Goal: Information Seeking & Learning: Compare options

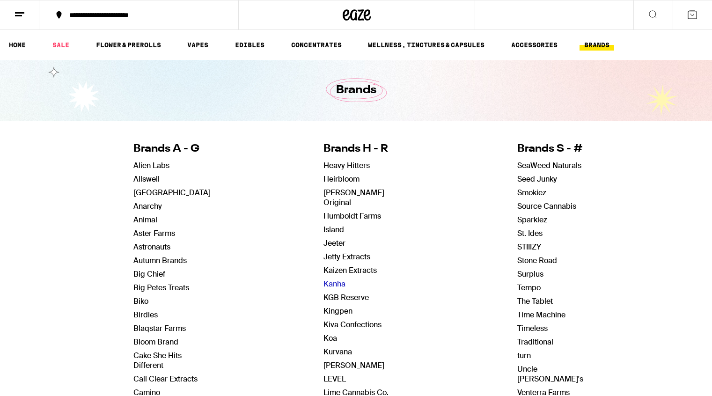
click at [341, 279] on link "Kanha" at bounding box center [335, 284] width 22 height 10
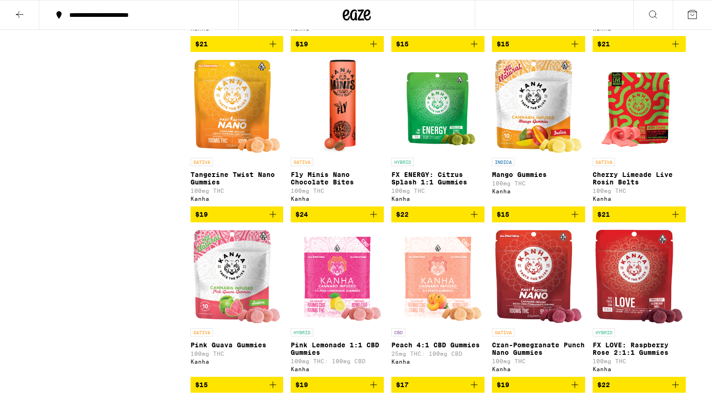
scroll to position [753, 0]
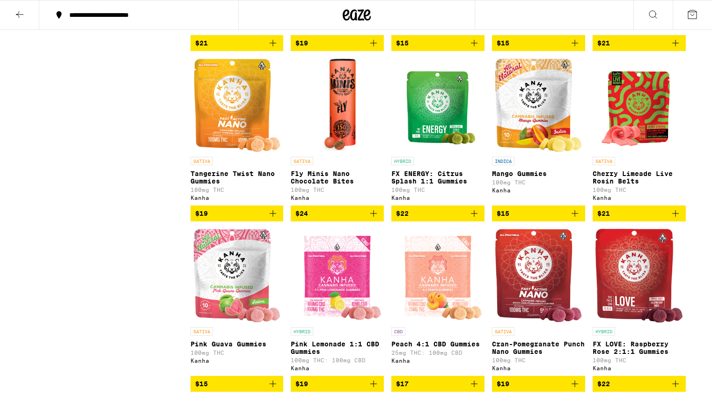
click at [533, 125] on img "Open page for Mango Gummies from Kanha" at bounding box center [538, 106] width 87 height 94
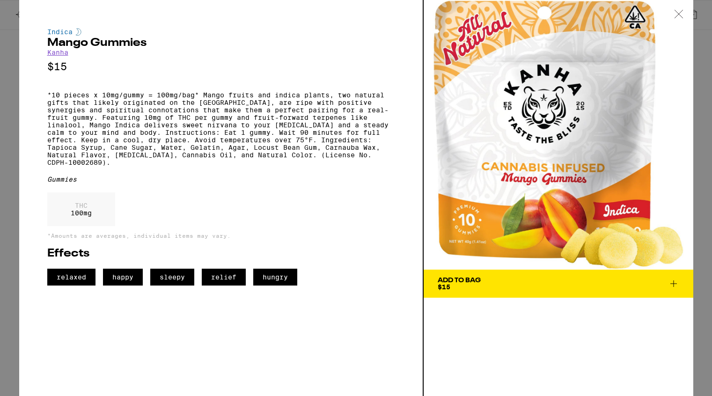
click at [681, 12] on icon at bounding box center [679, 14] width 9 height 8
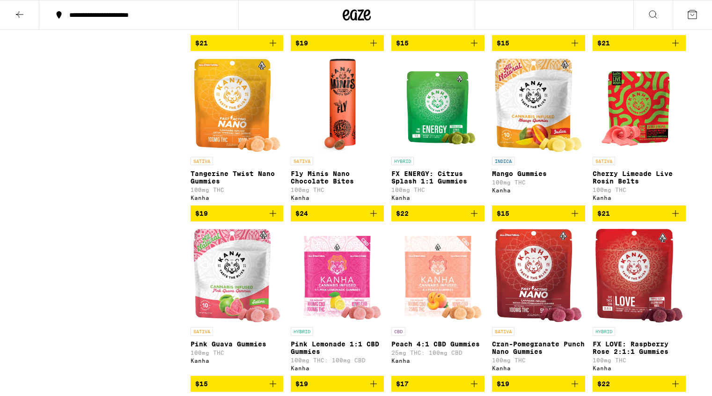
click at [525, 116] on img "Open page for Mango Gummies from Kanha" at bounding box center [538, 106] width 87 height 94
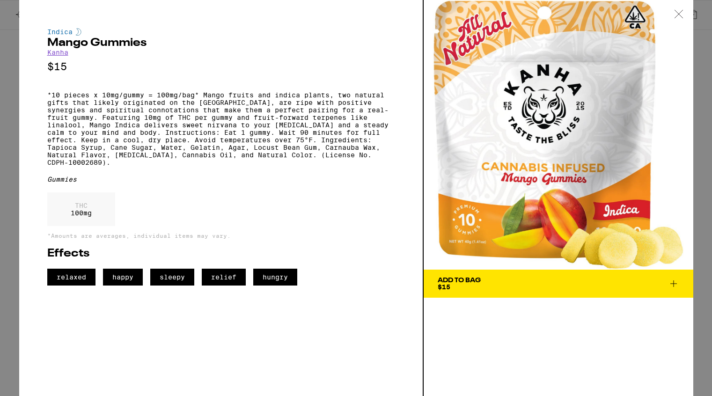
click at [675, 15] on icon at bounding box center [679, 14] width 9 height 8
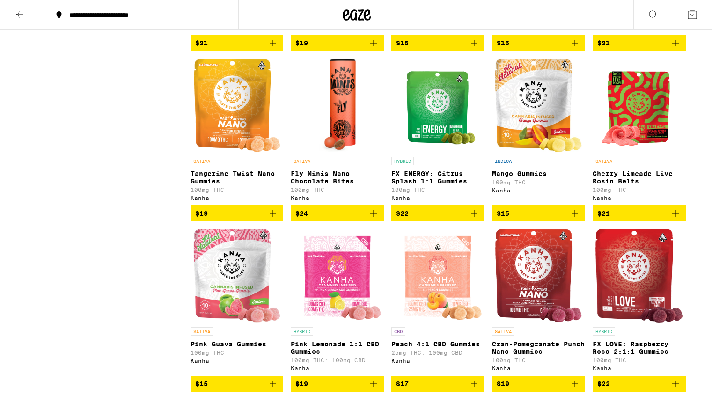
click at [20, 12] on icon at bounding box center [19, 14] width 11 height 11
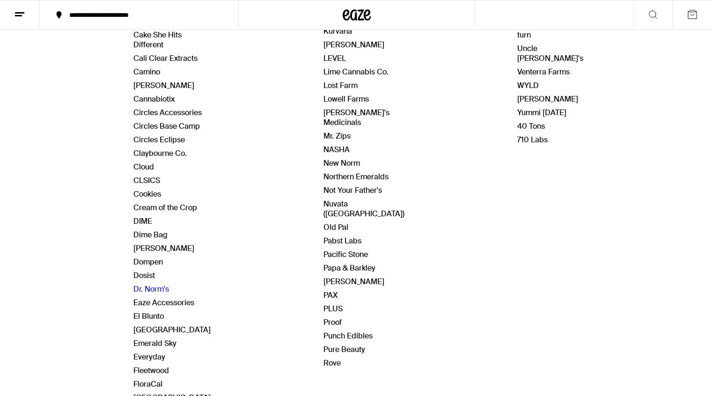
scroll to position [322, 0]
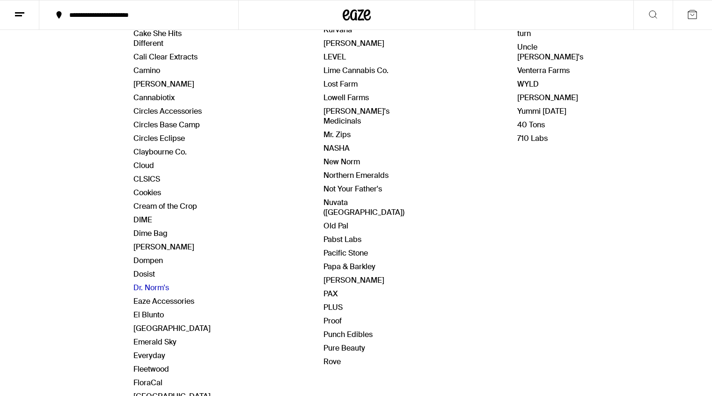
click at [158, 290] on link "Dr. Norm's" at bounding box center [152, 288] width 36 height 10
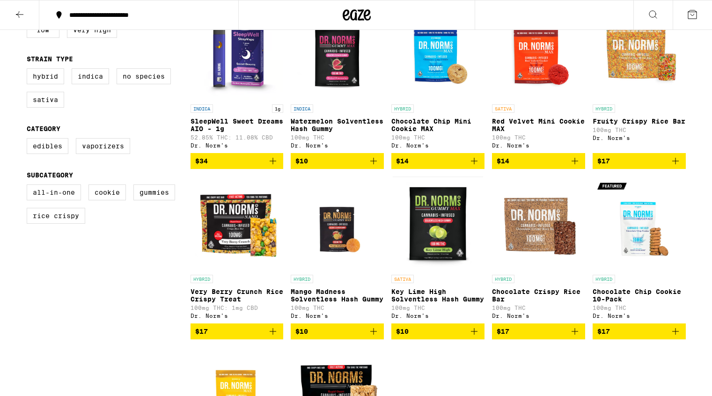
scroll to position [271, 0]
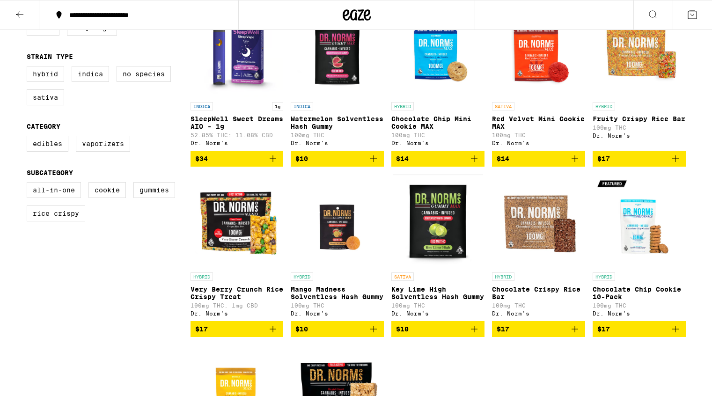
click at [434, 299] on p "Key Lime High Solventless Hash Gummy" at bounding box center [438, 293] width 93 height 15
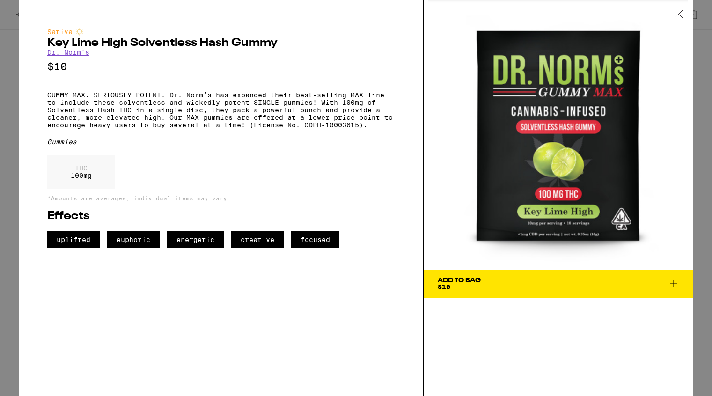
click at [48, 99] on p "GUMMY MAX. SERIOUSLY POTENT. Dr. Norm’s has expanded their best-selling MAX lin…" at bounding box center [221, 109] width 348 height 37
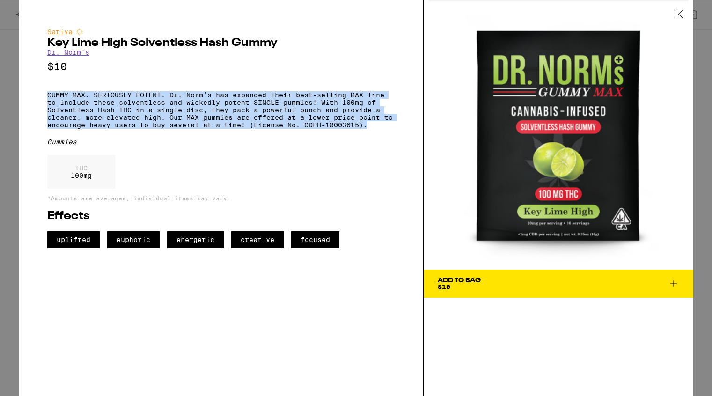
click at [371, 129] on p "GUMMY MAX. SERIOUSLY POTENT. Dr. Norm’s has expanded their best-selling MAX lin…" at bounding box center [221, 109] width 348 height 37
copy p "GUMMY MAX. SERIOUSLY POTENT. Dr. Norm’s has expanded their best-selling MAX lin…"
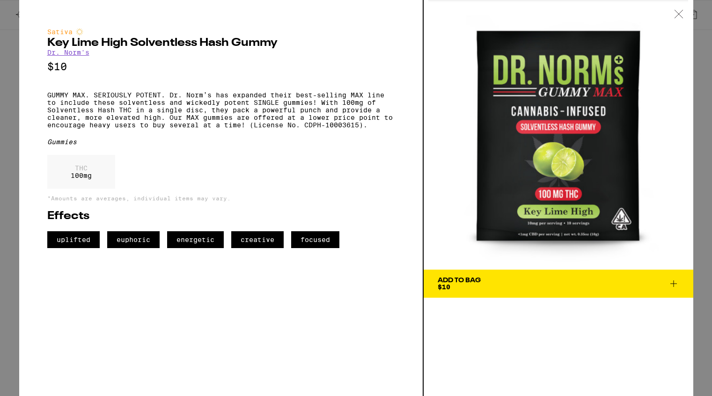
click at [232, 144] on div "Sativa Key Lime High Solventless Hash Gummy Dr. Norm's $10 GUMMY MAX. SERIOUSLY…" at bounding box center [221, 138] width 348 height 220
click at [252, 129] on p "GUMMY MAX. SERIOUSLY POTENT. Dr. Norm’s has expanded their best-selling MAX lin…" at bounding box center [221, 109] width 348 height 37
click at [371, 129] on p "GUMMY MAX. SERIOUSLY POTENT. Dr. Norm’s has expanded their best-selling MAX lin…" at bounding box center [221, 109] width 348 height 37
click at [251, 129] on p "GUMMY MAX. SERIOUSLY POTENT. Dr. Norm’s has expanded their best-selling MAX lin…" at bounding box center [221, 109] width 348 height 37
copy p "(License No. CDPH-10003615)."
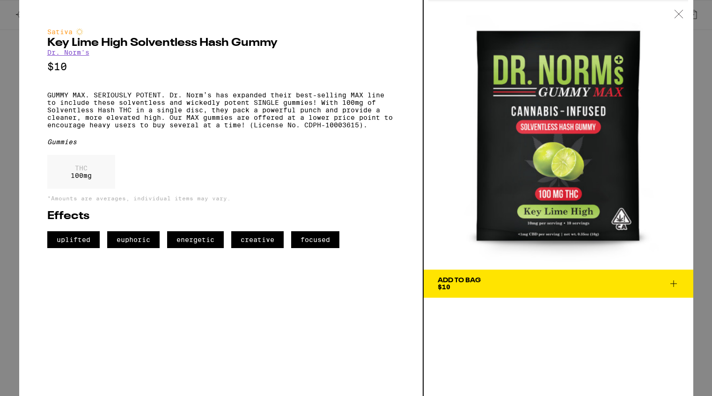
click at [326, 168] on div "THC 100 mg" at bounding box center [221, 174] width 348 height 38
click at [676, 13] on icon at bounding box center [679, 14] width 9 height 8
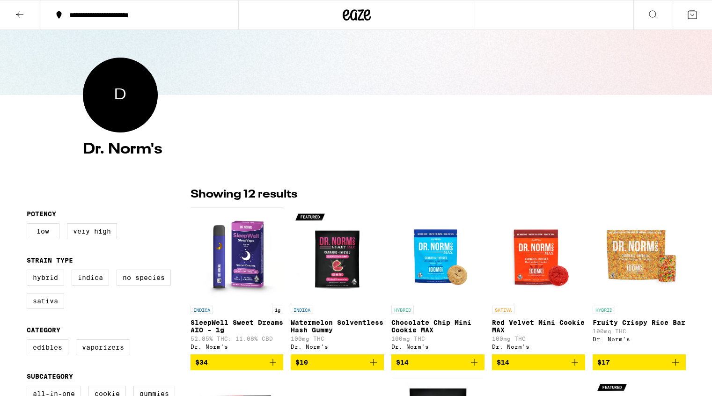
scroll to position [70, 0]
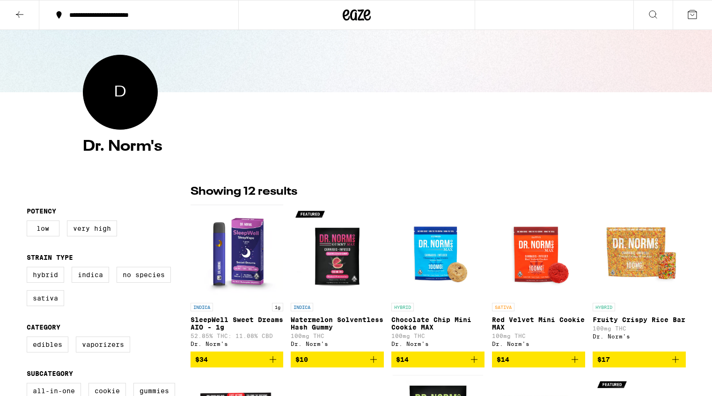
click at [345, 268] on img "Open page for Watermelon Solventless Hash Gummy from Dr. Norm's" at bounding box center [337, 252] width 93 height 94
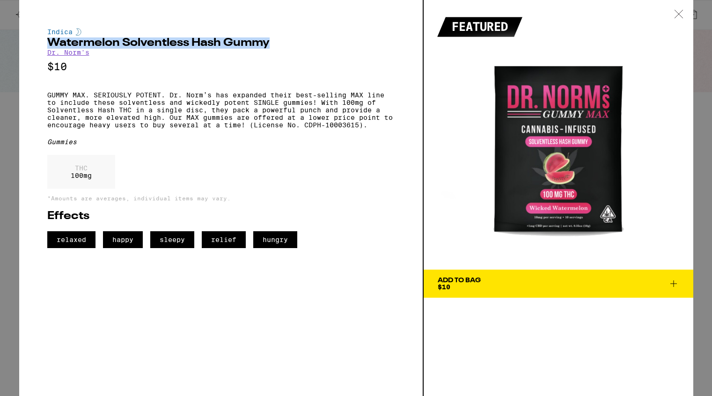
drag, startPoint x: 48, startPoint y: 41, endPoint x: 271, endPoint y: 48, distance: 223.1
click at [271, 48] on h2 "Watermelon Solventless Hash Gummy" at bounding box center [221, 42] width 348 height 11
copy h2 "Watermelon Solventless Hash Gummy"
click at [250, 129] on p "GUMMY MAX. SERIOUSLY POTENT. Dr. Norm’s has expanded their best-selling MAX lin…" at bounding box center [221, 109] width 348 height 37
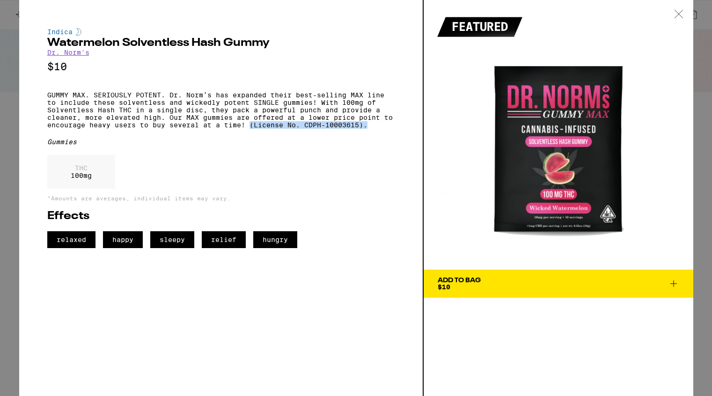
drag, startPoint x: 251, startPoint y: 134, endPoint x: 371, endPoint y: 136, distance: 119.5
click at [371, 129] on p "GUMMY MAX. SERIOUSLY POTENT. Dr. Norm’s has expanded their best-selling MAX lin…" at bounding box center [221, 109] width 348 height 37
copy p "(License No. CDPH-10003615)."
click at [677, 11] on icon at bounding box center [679, 14] width 9 height 8
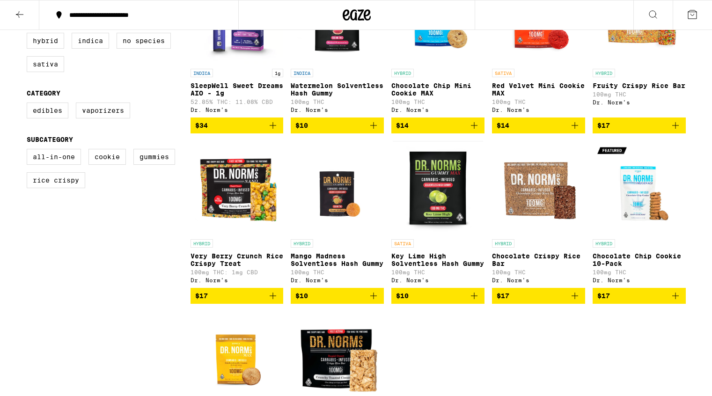
scroll to position [309, 0]
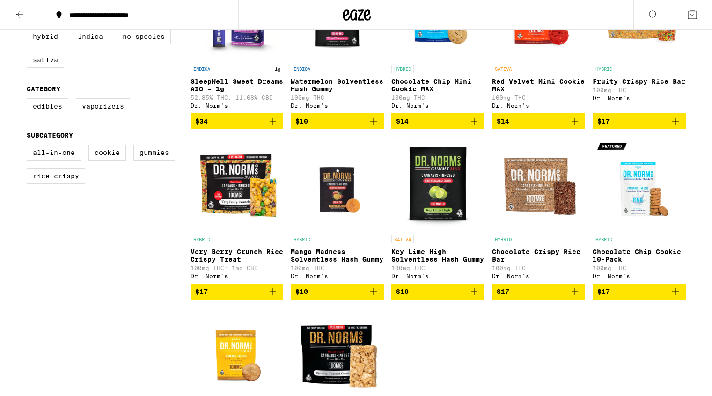
click at [246, 203] on img "Open page for Very Berry Crunch Rice Crispy Treat from Dr. Norm's" at bounding box center [237, 184] width 93 height 94
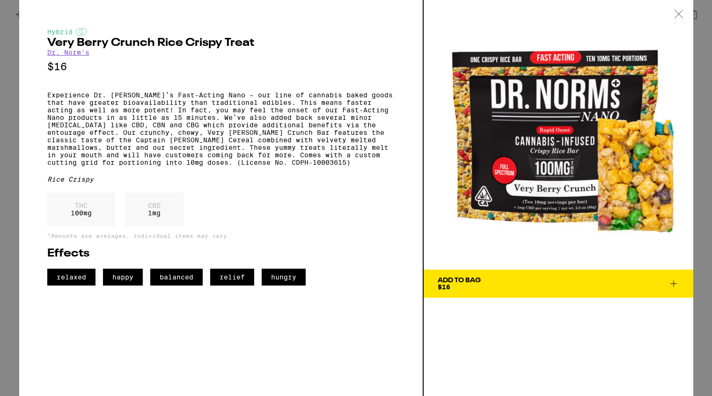
click at [48, 100] on p "Experience Dr. Norm’s Fast-Acting Nano – our line of cannabis baked goods that …" at bounding box center [221, 128] width 348 height 75
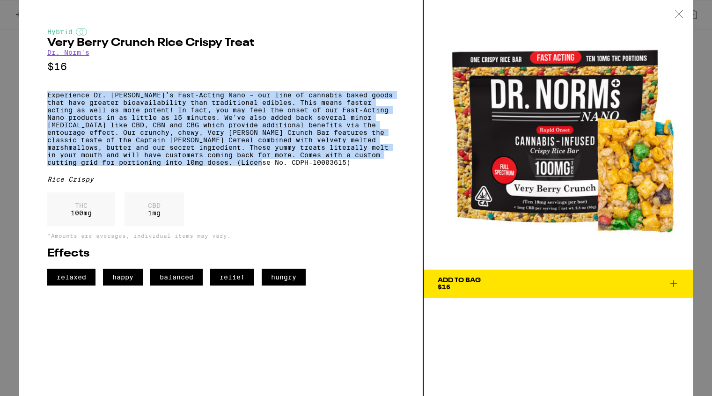
click at [289, 166] on p "Experience Dr. Norm’s Fast-Acting Nano – our line of cannabis baked goods that …" at bounding box center [221, 128] width 348 height 75
copy p "Experience Dr. Norm’s Fast-Acting Nano – our line of cannabis baked goods that …"
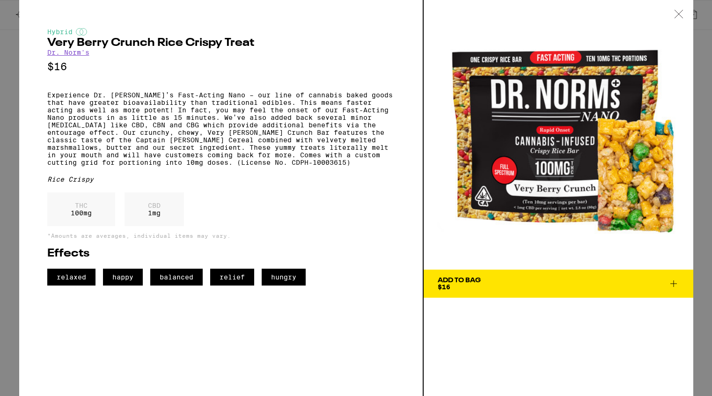
click at [675, 14] on icon at bounding box center [679, 14] width 9 height 8
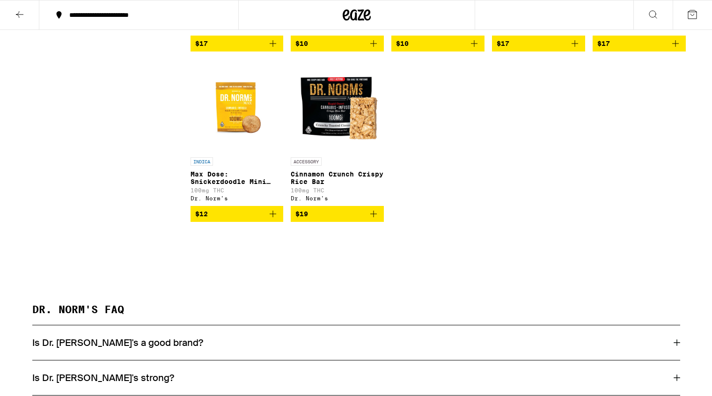
scroll to position [557, 0]
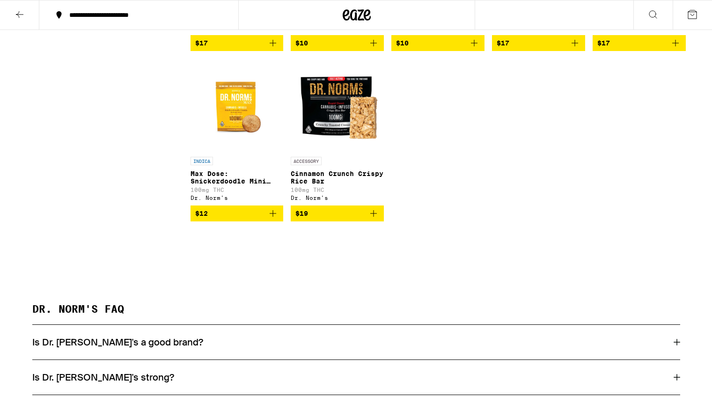
click at [341, 124] on img "Open page for Cinnamon Crunch Crispy Rice Bar from Dr. Norm's" at bounding box center [337, 106] width 93 height 94
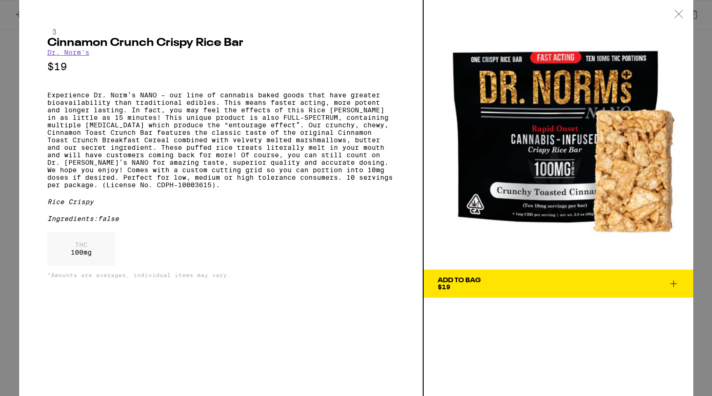
drag, startPoint x: 561, startPoint y: 156, endPoint x: 53, endPoint y: 1, distance: 531.1
click at [0, 0] on div "Cinnamon Crunch Crispy Rice Bar Dr. Norm's $19 Rice Crispy Ingredients: false T…" at bounding box center [356, 198] width 712 height 396
click at [86, 189] on p "Experience Dr. Norm’s NANO – our line of cannabis baked goods that have greater…" at bounding box center [221, 139] width 348 height 97
click at [205, 189] on p "Experience Dr. Norm’s NANO – our line of cannabis baked goods that have greater…" at bounding box center [221, 139] width 348 height 97
copy p "(License No. CDPH-10003615)."
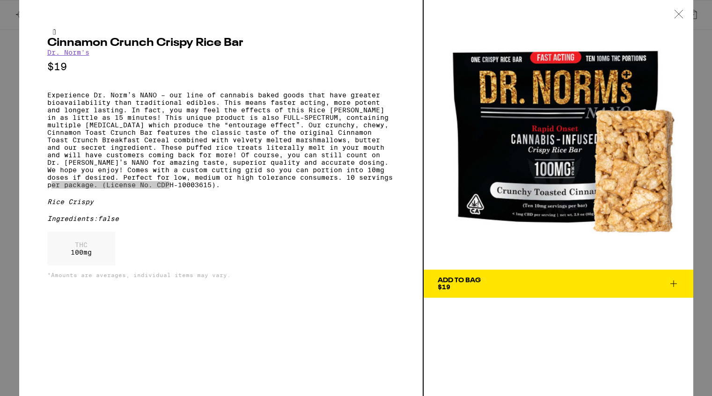
drag, startPoint x: 544, startPoint y: 161, endPoint x: 68, endPoint y: 5, distance: 500.5
click at [0, 0] on div "Cinnamon Crunch Crispy Rice Bar Dr. Norm's $19 Rice Crispy Ingredients: false T…" at bounding box center [356, 198] width 712 height 396
click at [310, 189] on p "Experience Dr. Norm’s NANO – our line of cannabis baked goods that have greater…" at bounding box center [221, 139] width 348 height 97
click at [80, 189] on p "Experience Dr. Norm’s NANO – our line of cannabis baked goods that have greater…" at bounding box center [221, 139] width 348 height 97
copy p "10 servings per package."
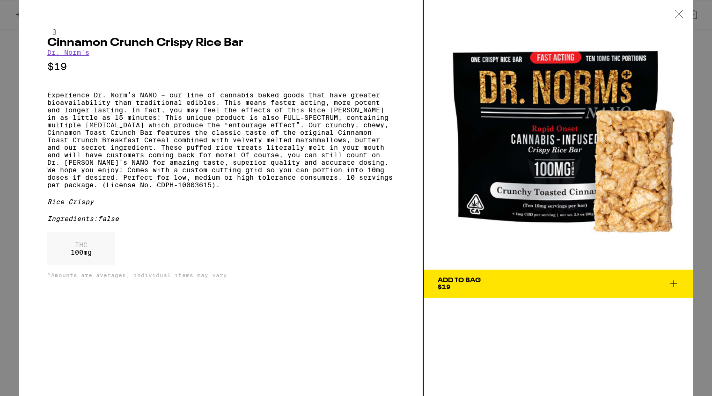
click at [683, 16] on div at bounding box center [679, 15] width 29 height 30
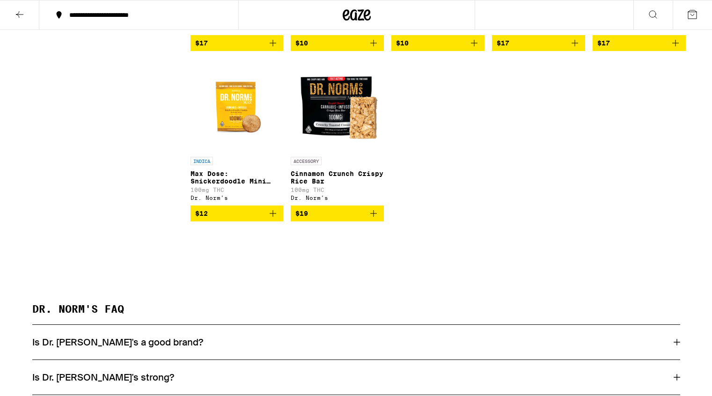
click at [18, 13] on icon at bounding box center [19, 14] width 7 height 7
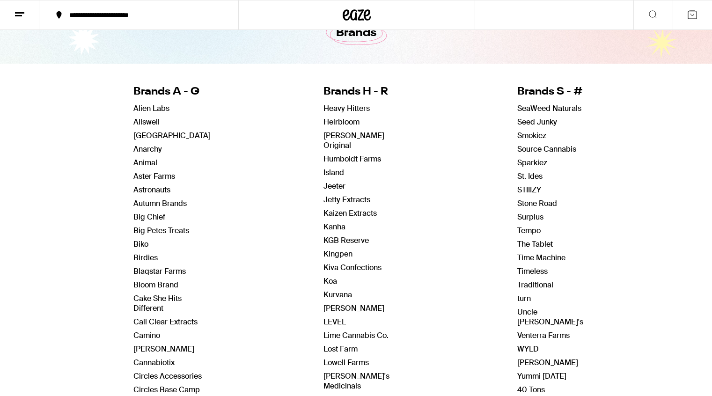
scroll to position [77, 0]
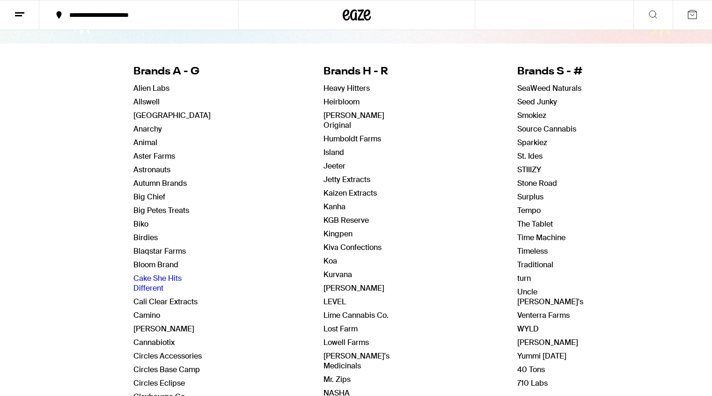
click at [160, 288] on link "Cake She Hits Different" at bounding box center [158, 284] width 48 height 20
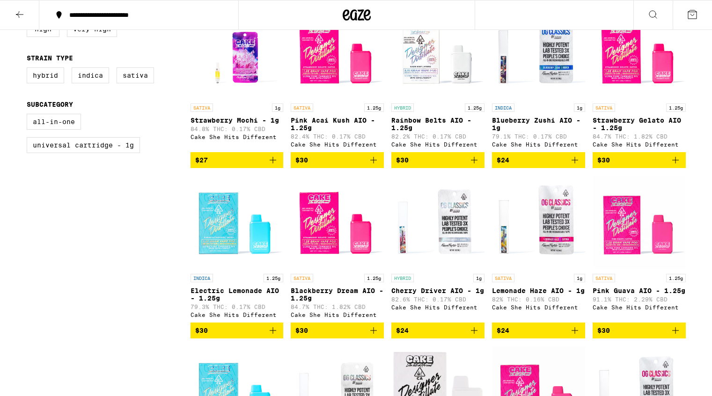
scroll to position [296, 0]
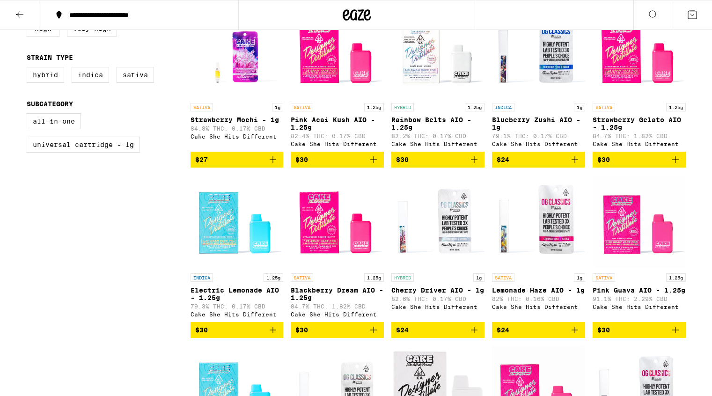
click at [455, 247] on img "Open page for Cherry Driver AIO - 1g from Cake She Hits Different" at bounding box center [438, 222] width 93 height 94
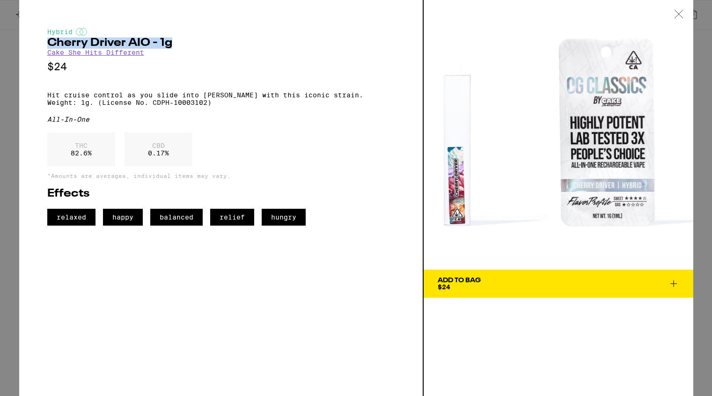
drag, startPoint x: 48, startPoint y: 44, endPoint x: 188, endPoint y: 46, distance: 139.6
click at [188, 46] on h2 "Cherry Driver AIO - 1g" at bounding box center [221, 42] width 348 height 11
copy h2 "Cherry Driver AIO - 1g"
drag, startPoint x: 554, startPoint y: 154, endPoint x: 52, endPoint y: 1, distance: 524.7
click at [0, 0] on div "Hybrid Cherry Driver AIO - 1g Cake She Hits Different $24 Hit cruise control as…" at bounding box center [356, 198] width 712 height 396
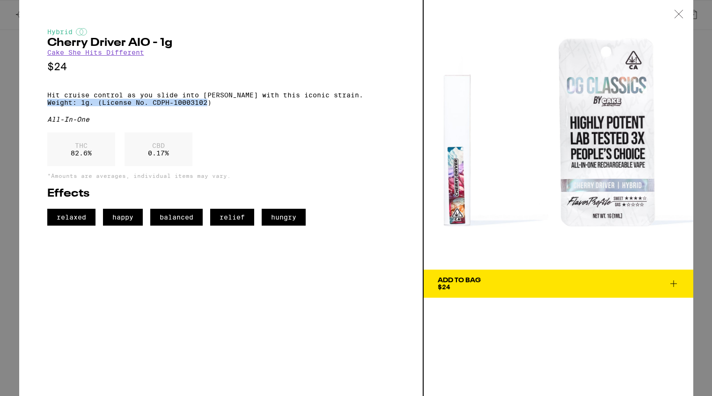
drag, startPoint x: 365, startPoint y: 98, endPoint x: 414, endPoint y: 109, distance: 50.0
click at [414, 109] on div "Hybrid Cherry Driver AIO - 1g Cake She Hits Different $24 Hit cruise control as…" at bounding box center [221, 198] width 405 height 396
copy p "Weight: 1g. (License No. CDPH-10003102)"
click at [356, 118] on div "Hybrid Cherry Driver AIO - 1g Cake She Hits Different $24 Hit cruise control as…" at bounding box center [221, 127] width 348 height 198
click at [678, 13] on icon at bounding box center [679, 14] width 8 height 8
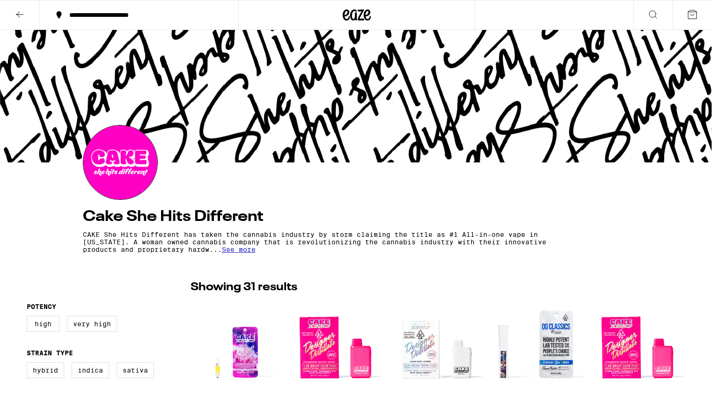
click at [20, 15] on icon at bounding box center [19, 14] width 11 height 11
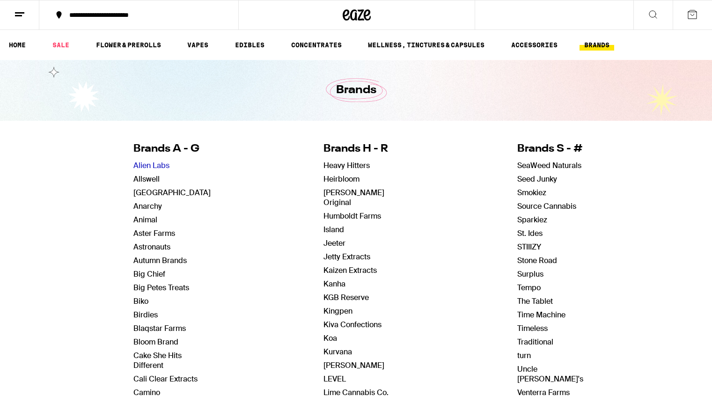
click at [165, 166] on link "Alien Labs" at bounding box center [152, 166] width 36 height 10
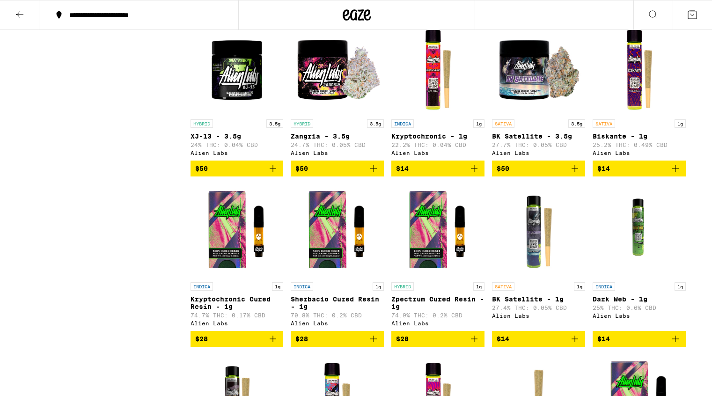
scroll to position [1116, 0]
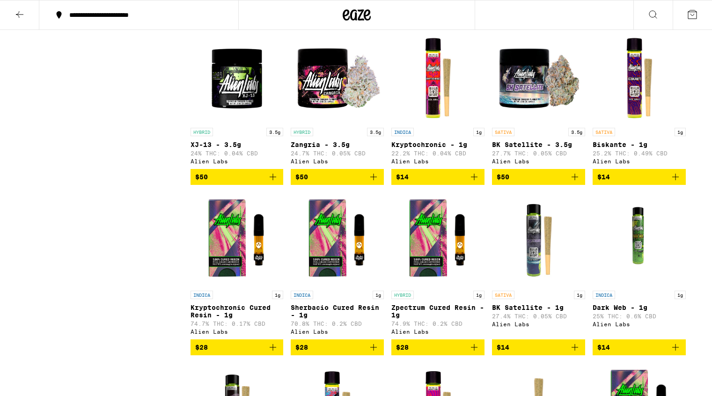
click at [526, 106] on img "Open page for BK Satellite - 3.5g from Alien Labs" at bounding box center [538, 77] width 93 height 94
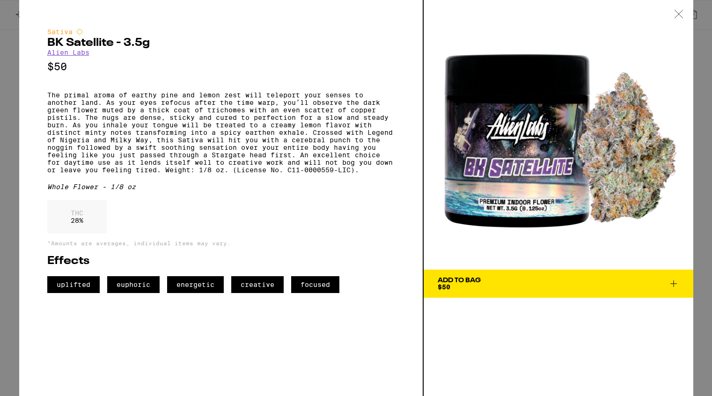
click at [679, 13] on icon at bounding box center [679, 14] width 9 height 8
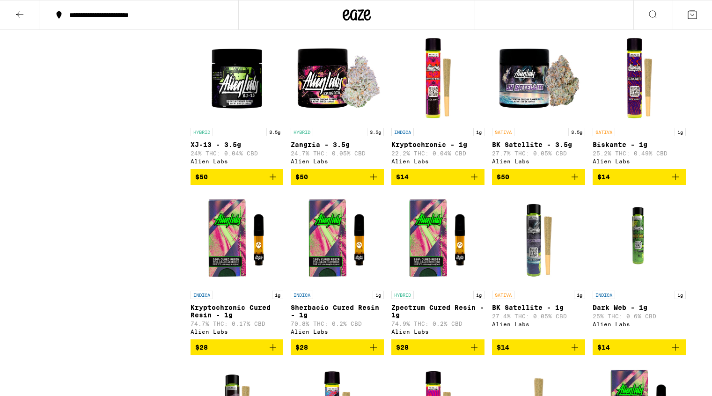
click at [23, 15] on icon at bounding box center [19, 14] width 11 height 11
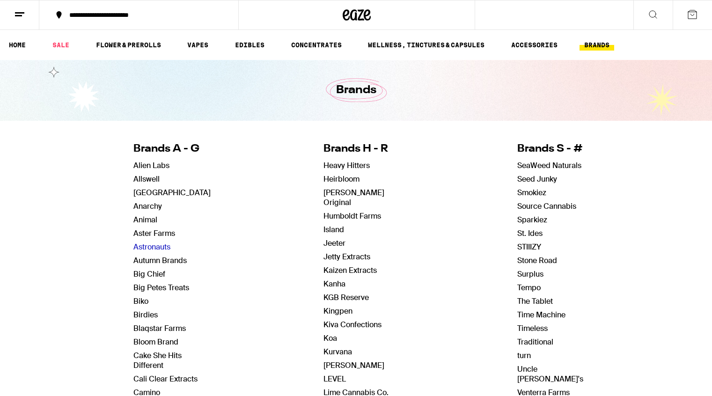
click at [162, 248] on link "Astronauts" at bounding box center [152, 247] width 37 height 10
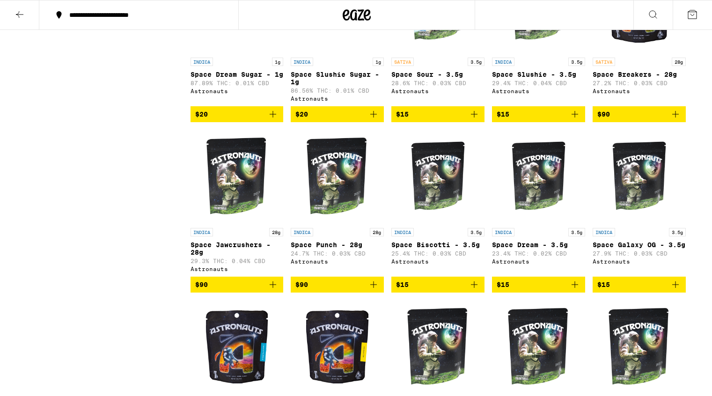
scroll to position [1007, 0]
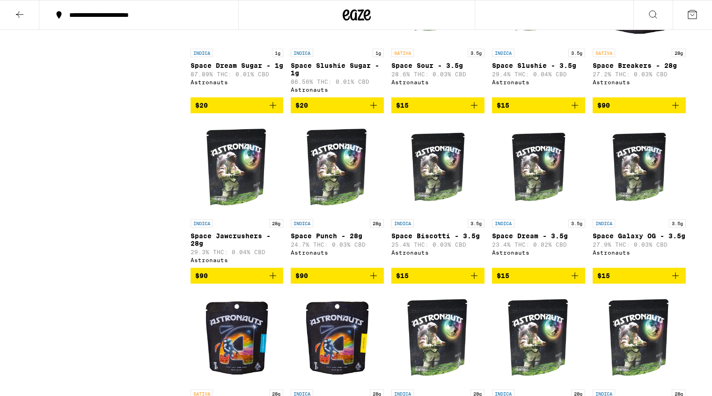
click at [20, 13] on icon at bounding box center [19, 14] width 11 height 11
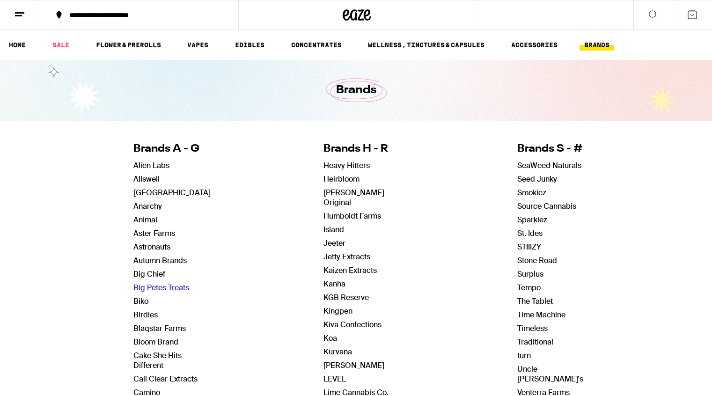
click at [177, 286] on link "Big Petes Treats" at bounding box center [162, 288] width 56 height 10
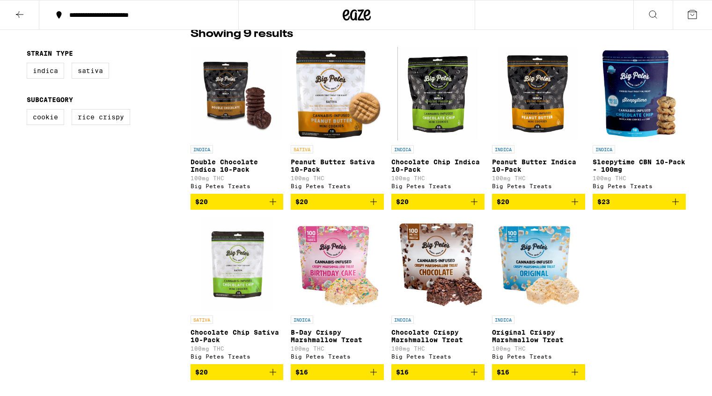
scroll to position [229, 0]
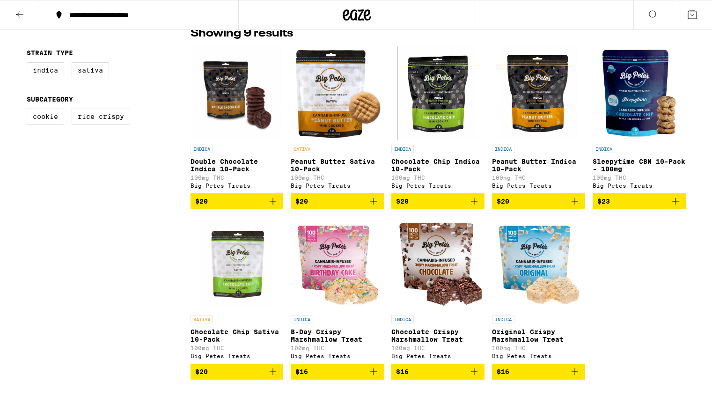
click at [25, 14] on icon at bounding box center [19, 14] width 11 height 11
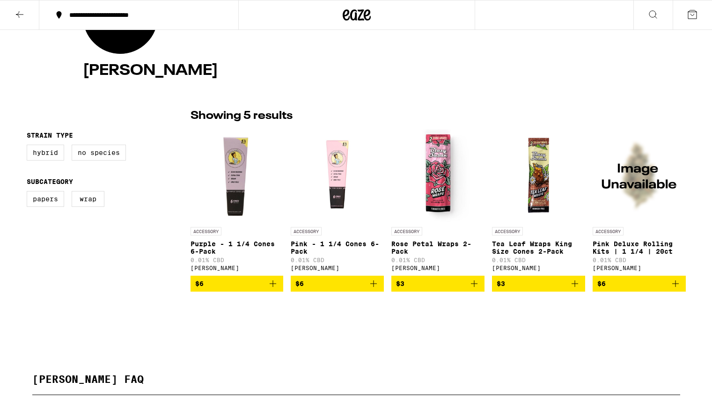
scroll to position [135, 0]
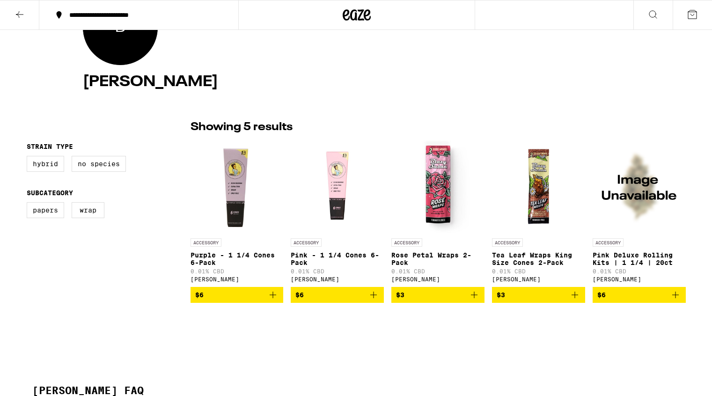
click at [343, 193] on img "Open page for Pink - 1 1/4 Cones 6-Pack from Blazy Susan" at bounding box center [337, 187] width 93 height 94
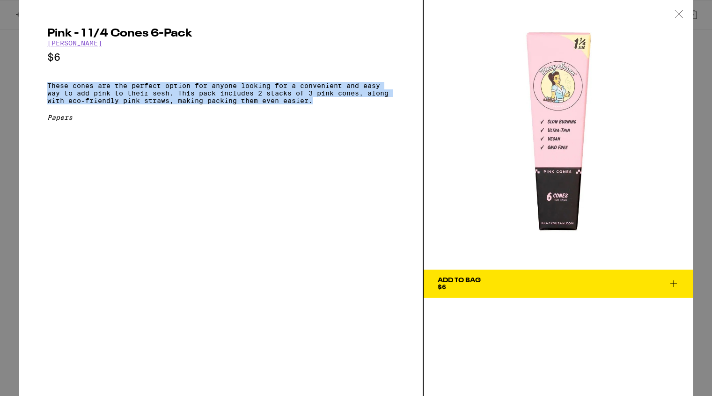
drag, startPoint x: 47, startPoint y: 89, endPoint x: 322, endPoint y: 106, distance: 275.5
click at [322, 104] on p "These cones are the perfect option for anyone looking for a convenient and easy…" at bounding box center [221, 93] width 348 height 22
copy p "These cones are the perfect option for anyone looking for a convenient and easy…"
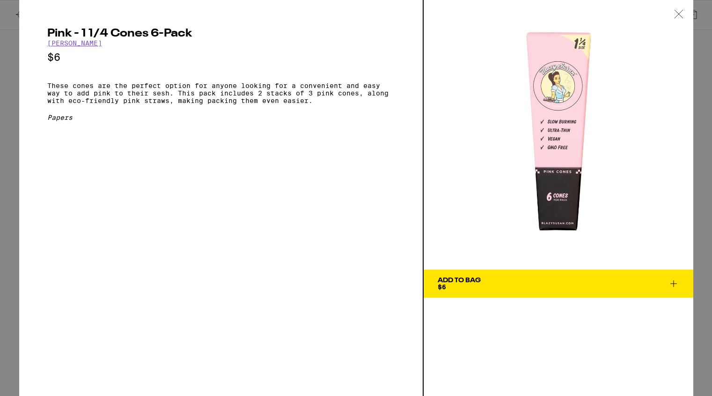
click at [678, 13] on icon at bounding box center [679, 14] width 8 height 8
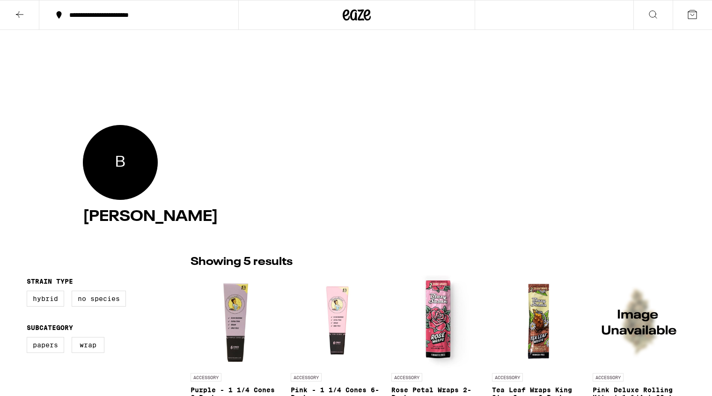
click at [20, 13] on icon at bounding box center [19, 14] width 11 height 11
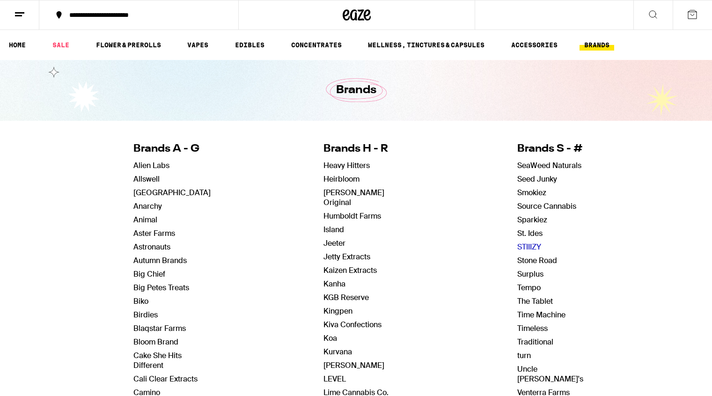
click at [526, 248] on link "STIIIZY" at bounding box center [530, 247] width 24 height 10
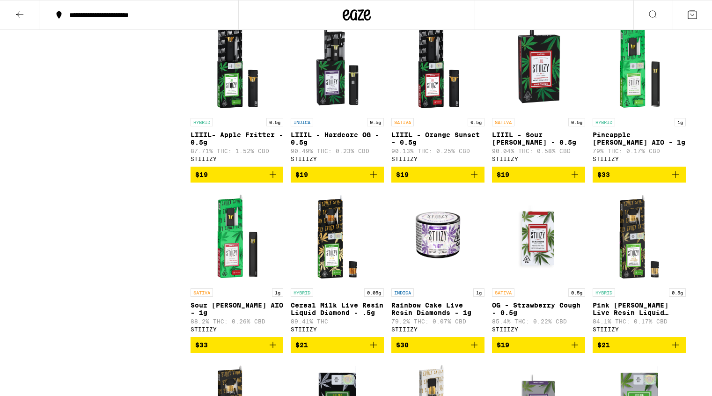
scroll to position [4537, 0]
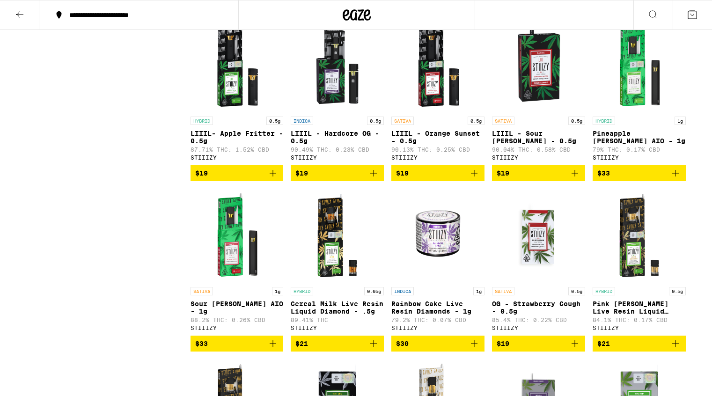
click at [343, 112] on img "Open page for LIIIL - Hardcore OG - 0.5g from STIIIZY" at bounding box center [337, 65] width 93 height 94
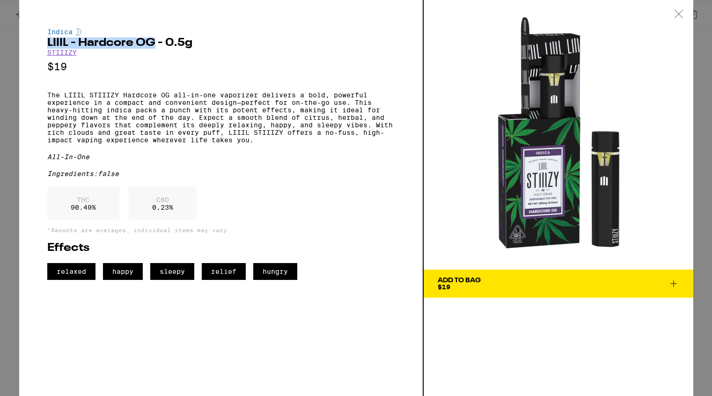
drag, startPoint x: 47, startPoint y: 42, endPoint x: 154, endPoint y: 43, distance: 106.8
click at [154, 43] on h2 "LIIIL - Hardcore OG - 0.5g" at bounding box center [221, 42] width 348 height 11
copy h2 "LIIIL - Hardcore OG"
click at [12, 230] on div "Indica LIIIL - Hardcore OG - 0.5g STIIIZY $19 The LIIIL STIIIZY Hardcore OG all…" at bounding box center [356, 198] width 712 height 396
click at [12, 229] on div "Indica LIIIL - Hardcore OG - 0.5g STIIIZY $19 The LIIIL STIIIZY Hardcore OG all…" at bounding box center [356, 198] width 712 height 396
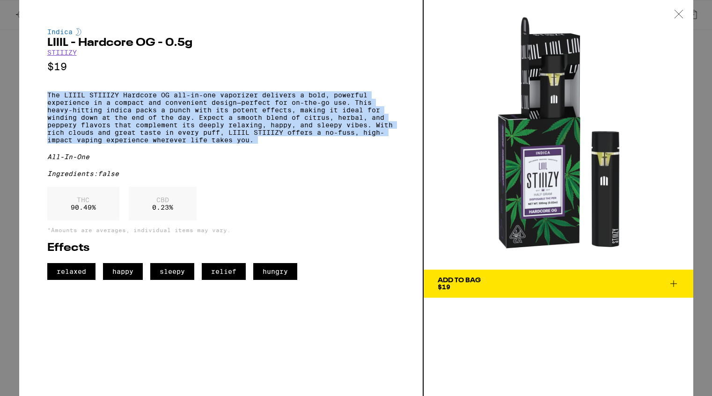
drag, startPoint x: 47, startPoint y: 99, endPoint x: 255, endPoint y: 163, distance: 217.1
click at [255, 163] on div "Indica LIIIL - Hardcore OG - 0.5g STIIIZY $19 The LIIIL STIIIZY Hardcore OG all…" at bounding box center [221, 154] width 348 height 252
copy p "The LIIIL STIIIZY Hardcore OG all-in-one vaporizer delivers a bold, powerful ex…"
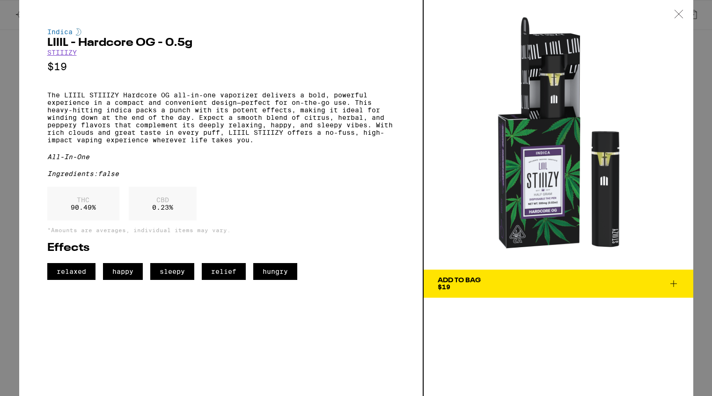
click at [679, 13] on icon at bounding box center [679, 14] width 9 height 8
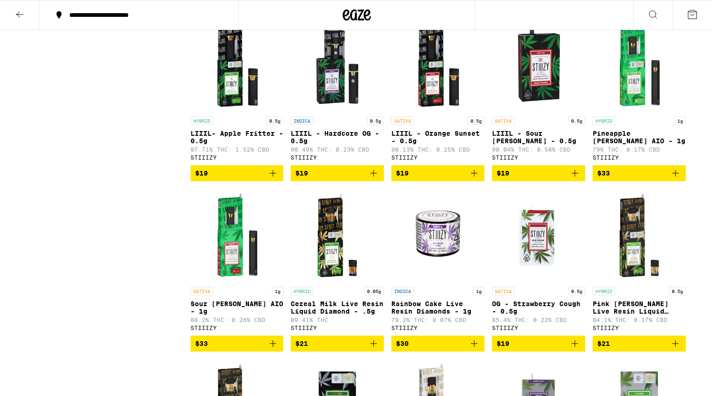
click at [23, 15] on icon at bounding box center [19, 14] width 11 height 11
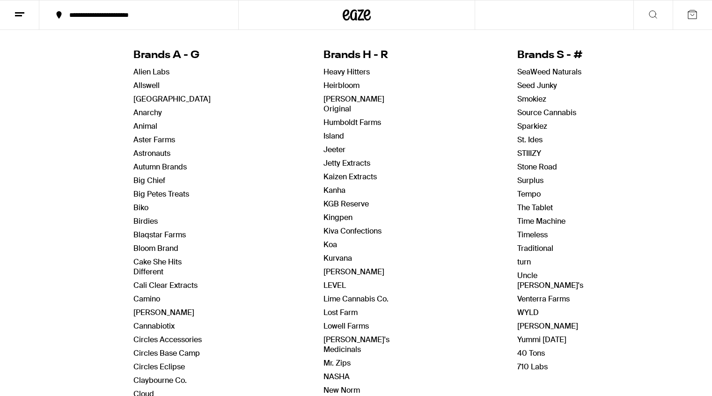
scroll to position [96, 0]
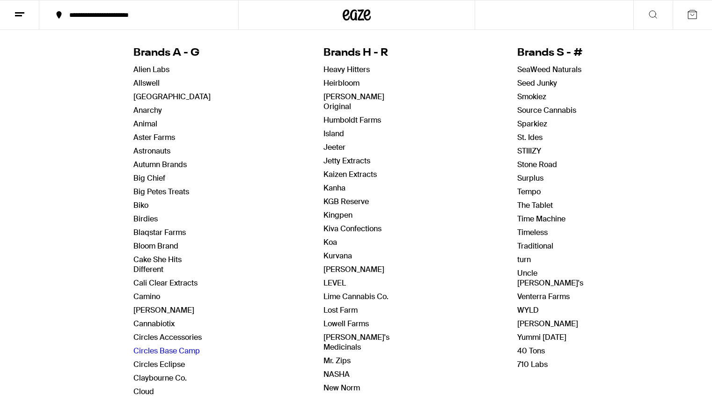
click at [191, 351] on link "Circles Base Camp" at bounding box center [167, 351] width 67 height 10
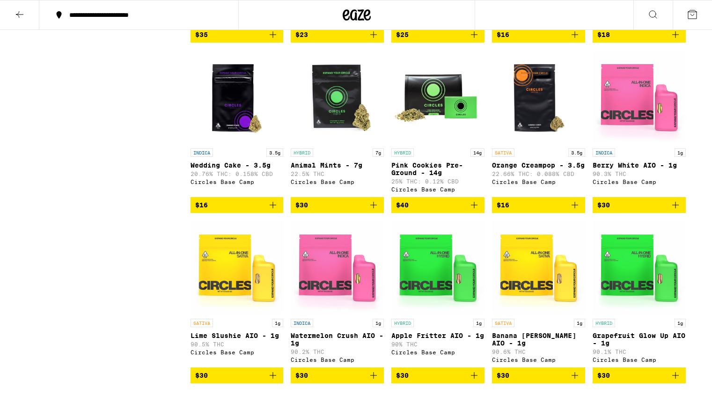
scroll to position [4455, 0]
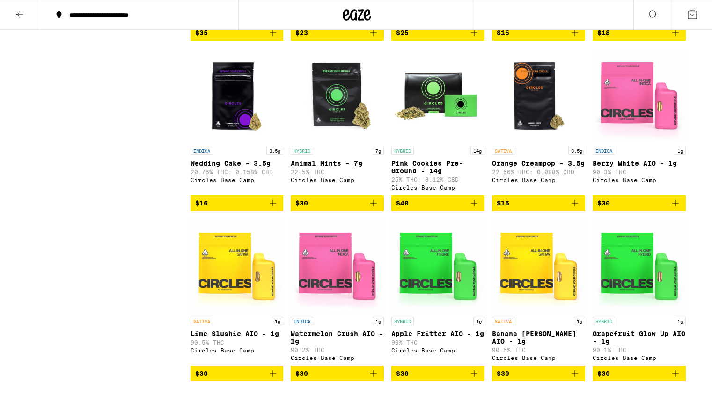
click at [436, 142] on img "Open page for Pink Cookies Pre-Ground - 14g from Circles Base Camp" at bounding box center [438, 95] width 93 height 94
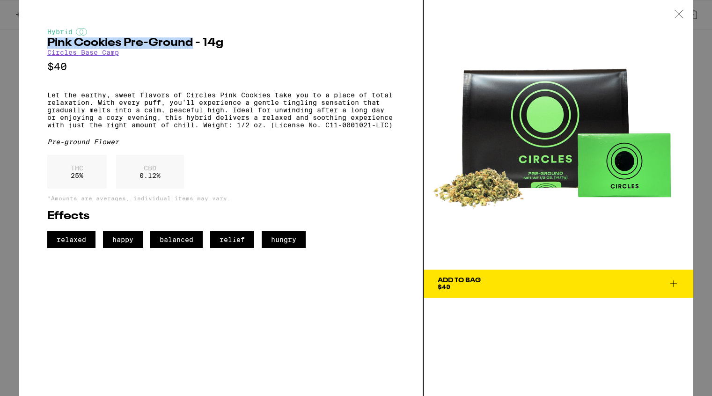
drag, startPoint x: 48, startPoint y: 42, endPoint x: 193, endPoint y: 45, distance: 144.3
click at [193, 45] on h2 "Pink Cookies Pre-Ground - 14g" at bounding box center [221, 42] width 348 height 11
copy h2 "Pink Cookies Pre-Ground"
click at [48, 100] on p "Let the earthy, sweet flavors of Circles Pink Cookies take you to a place of to…" at bounding box center [221, 109] width 348 height 37
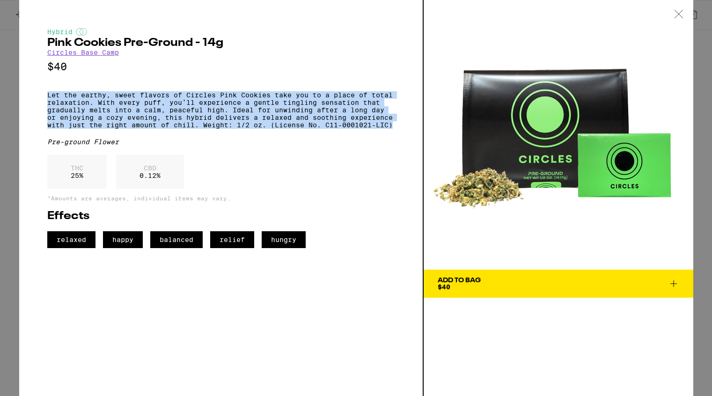
click at [401, 134] on div "Hybrid Pink Cookies Pre-Ground - 14g Circles Base Camp $40 Let the earthy, swee…" at bounding box center [221, 198] width 405 height 396
copy p "Let the earthy, sweet flavors of Circles Pink Cookies take you to a place of to…"
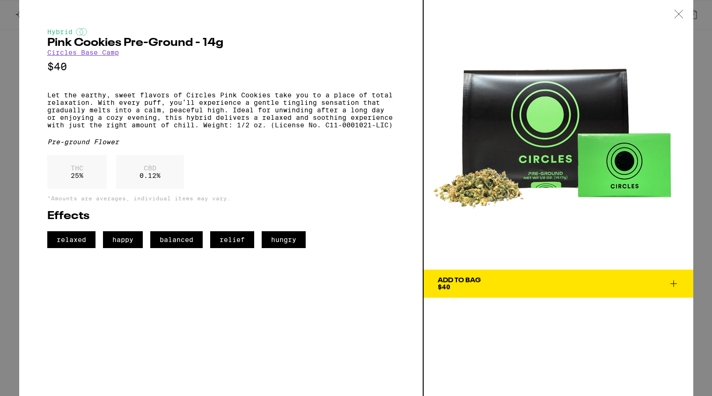
click at [682, 15] on icon at bounding box center [679, 14] width 9 height 8
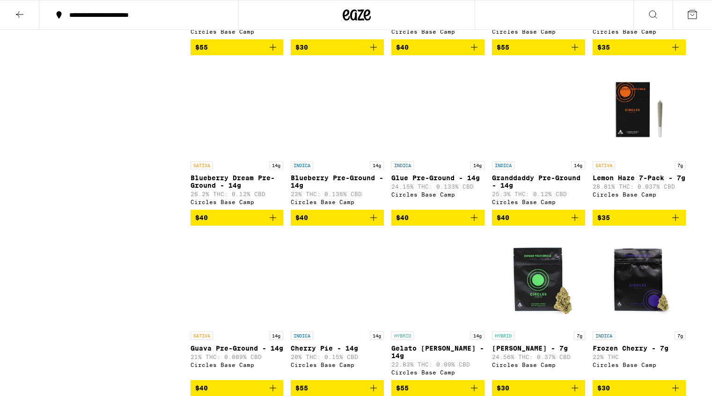
scroll to position [3099, 0]
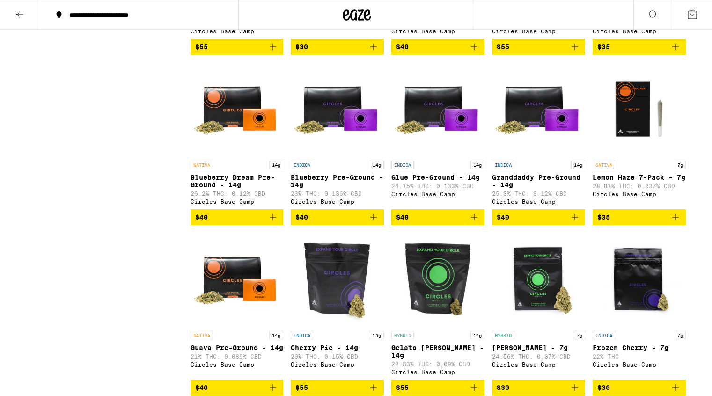
click at [334, 156] on img "Open page for Blueberry Pre-Ground - 14g from Circles Base Camp" at bounding box center [337, 109] width 93 height 94
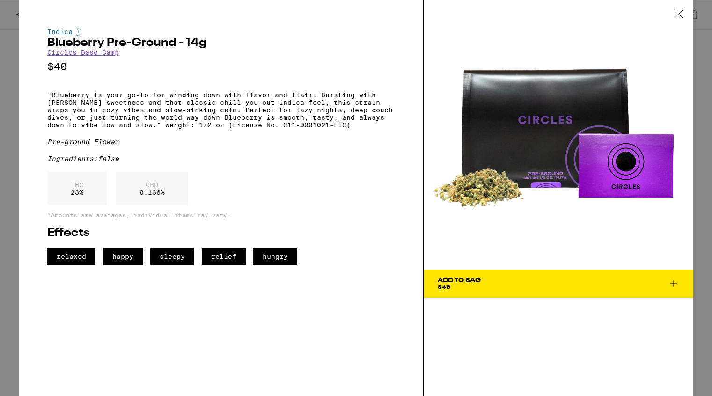
drag, startPoint x: 542, startPoint y: 126, endPoint x: 290, endPoint y: 2, distance: 281.3
click at [0, 0] on div "Indica Blueberry Pre-Ground - 14g Circles Base Camp $40 "Blueberry is your go-t…" at bounding box center [356, 198] width 712 height 396
click at [677, 13] on icon at bounding box center [679, 14] width 9 height 8
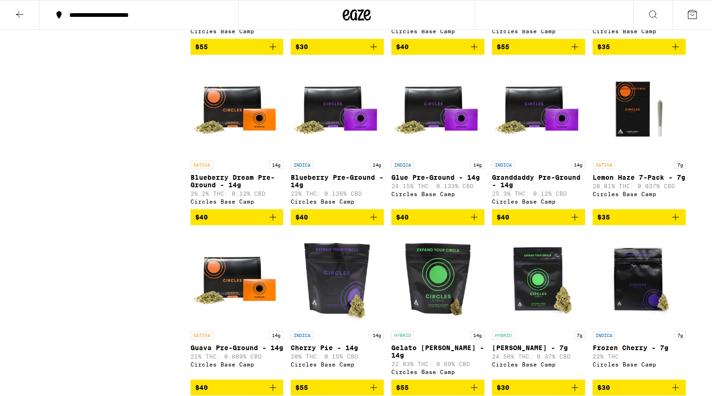
click at [223, 156] on img "Open page for Blueberry Dream Pre-Ground - 14g from Circles Base Camp" at bounding box center [237, 109] width 93 height 94
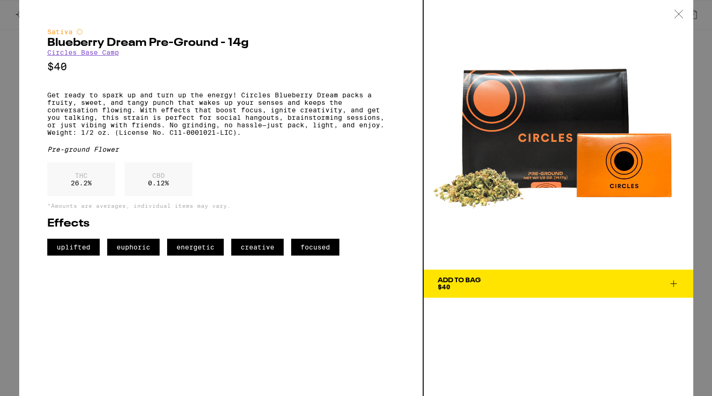
drag, startPoint x: 554, startPoint y: 127, endPoint x: 606, endPoint y: 2, distance: 135.3
click at [0, 0] on div "Sativa Blueberry Dream Pre-Ground - 14g Circles Base Camp $40 Get ready to spar…" at bounding box center [356, 198] width 712 height 396
click at [47, 99] on p "Get ready to spark up and turn up the energy! Circles Blueberry Dream packs a f…" at bounding box center [221, 113] width 348 height 45
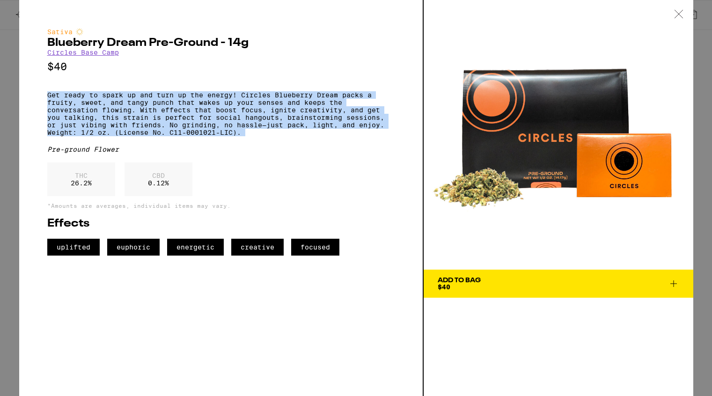
click at [243, 146] on div "Sativa Blueberry Dream Pre-Ground - 14g Circles Base Camp $40 Get ready to spar…" at bounding box center [221, 142] width 348 height 228
copy p "Get ready to spark up and turn up the energy! Circles Blueberry Dream packs a f…"
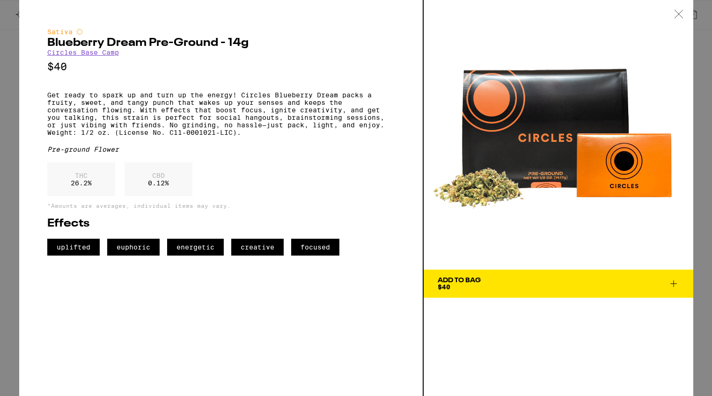
click at [682, 12] on icon at bounding box center [679, 14] width 9 height 8
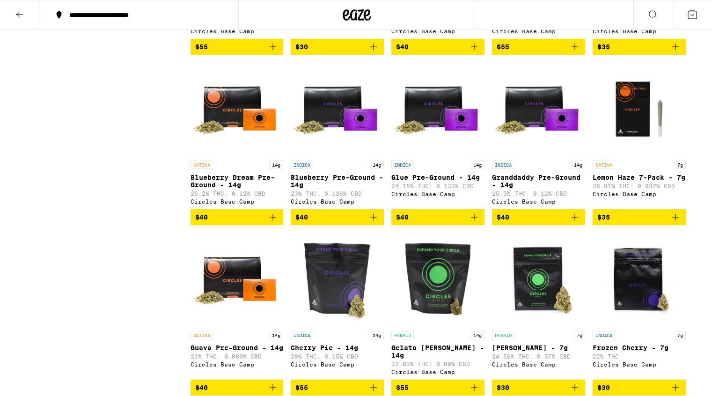
click at [527, 156] on img "Open page for Granddaddy Pre-Ground - 14g from Circles Base Camp" at bounding box center [538, 109] width 93 height 94
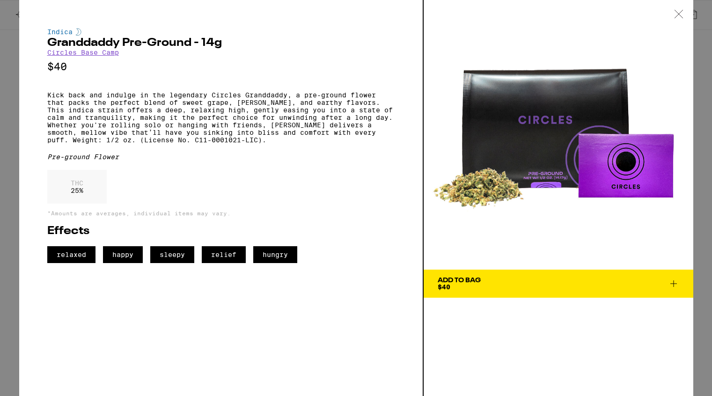
click at [48, 100] on p "Kick back and indulge in the legendary Circles Granddaddy, a pre-ground flower …" at bounding box center [221, 117] width 348 height 52
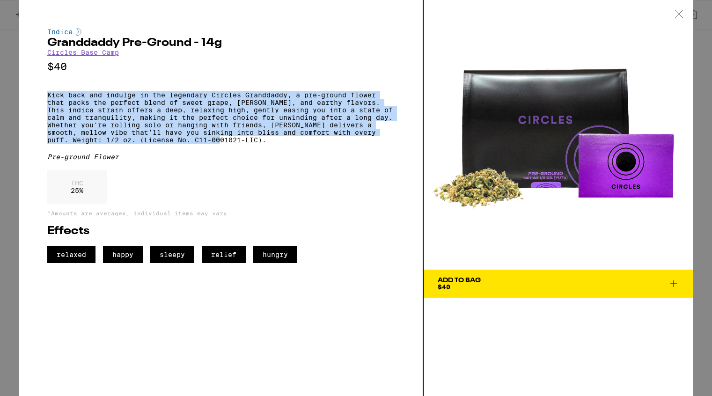
click at [251, 144] on p "Kick back and indulge in the legendary Circles Granddaddy, a pre-ground flower …" at bounding box center [221, 117] width 348 height 52
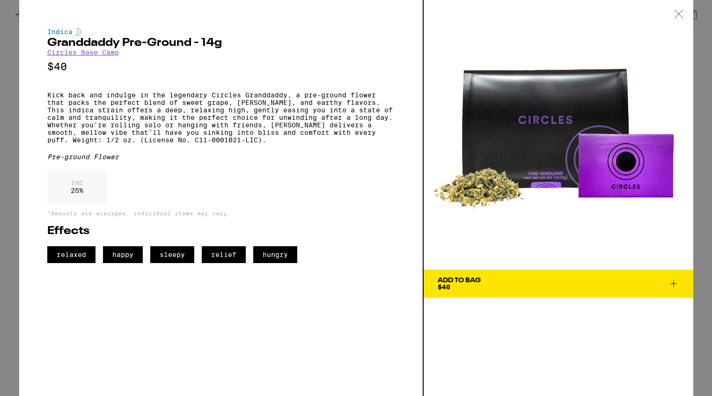
click at [66, 45] on h2 "Granddaddy Pre-Ground - 14g" at bounding box center [221, 42] width 348 height 11
click at [47, 45] on h2 "Granddaddy Pre-Ground - 14g" at bounding box center [221, 42] width 348 height 11
click at [192, 44] on h2 "Granddaddy Pre-Ground - 14g" at bounding box center [221, 42] width 348 height 11
click at [190, 39] on h2 "Granddaddy Pre-Ground - 14g" at bounding box center [221, 42] width 348 height 11
click at [47, 99] on p "Kick back and indulge in the legendary Circles Granddaddy, a pre-ground flower …" at bounding box center [221, 117] width 348 height 52
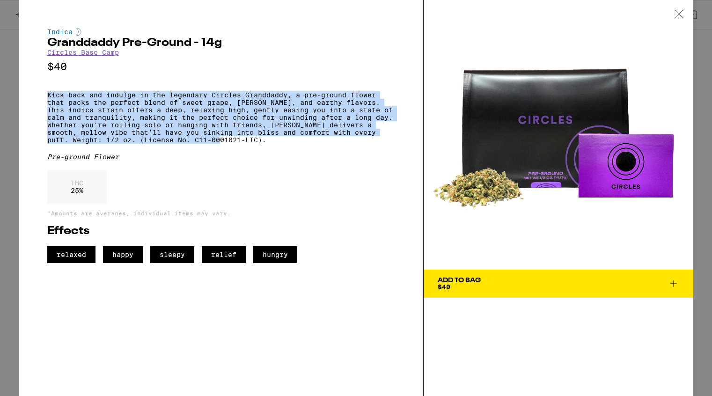
click at [271, 144] on p "Kick back and indulge in the legendary Circles Granddaddy, a pre-ground flower …" at bounding box center [221, 117] width 348 height 52
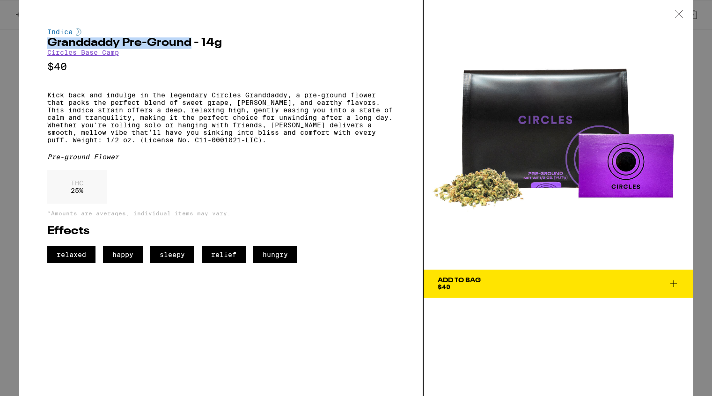
drag, startPoint x: 47, startPoint y: 44, endPoint x: 191, endPoint y: 46, distance: 143.4
click at [191, 46] on h2 "Granddaddy Pre-Ground - 14g" at bounding box center [221, 42] width 348 height 11
click at [47, 101] on p "Kick back and indulge in the legendary Circles Granddaddy, a pre-ground flower …" at bounding box center [221, 117] width 348 height 52
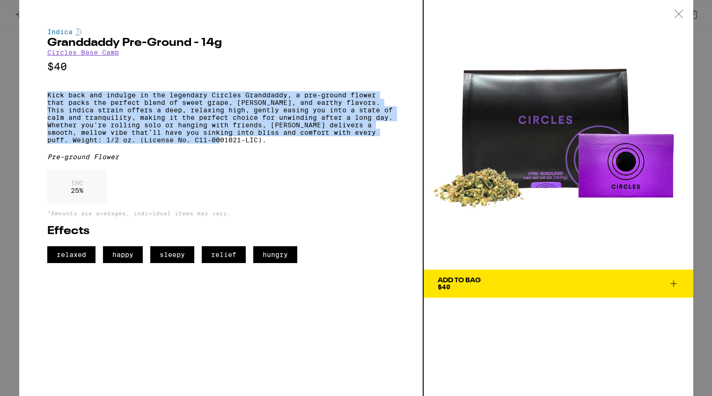
click at [244, 144] on p "Kick back and indulge in the legendary Circles Granddaddy, a pre-ground flower …" at bounding box center [221, 117] width 348 height 52
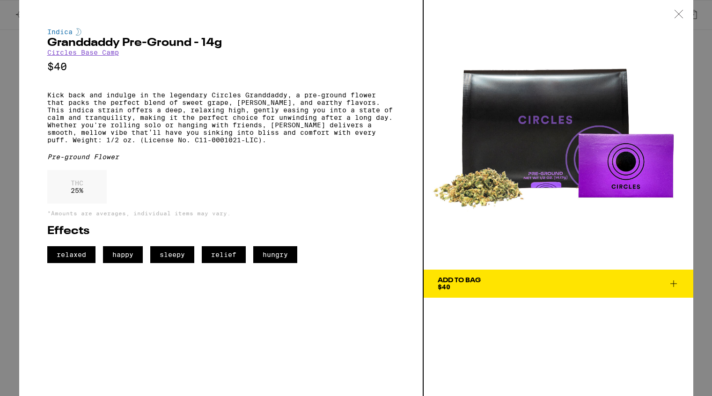
click at [678, 15] on icon at bounding box center [679, 14] width 9 height 8
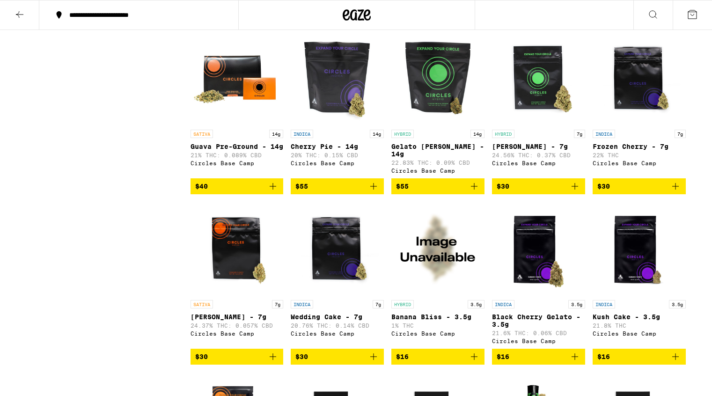
scroll to position [3302, 0]
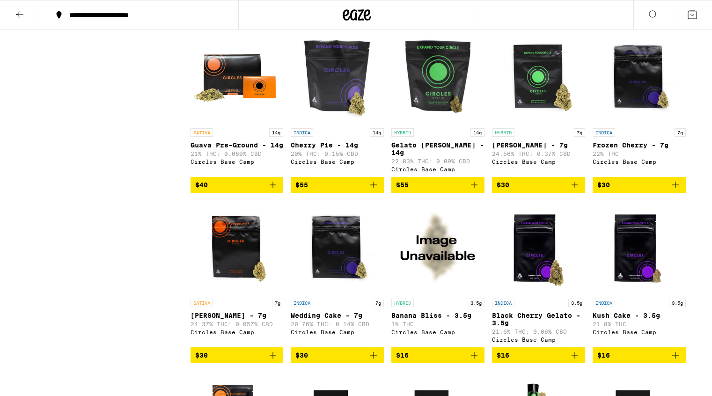
click at [638, 124] on img "Open page for Frozen Cherry - 7g from Circles Base Camp" at bounding box center [639, 77] width 93 height 94
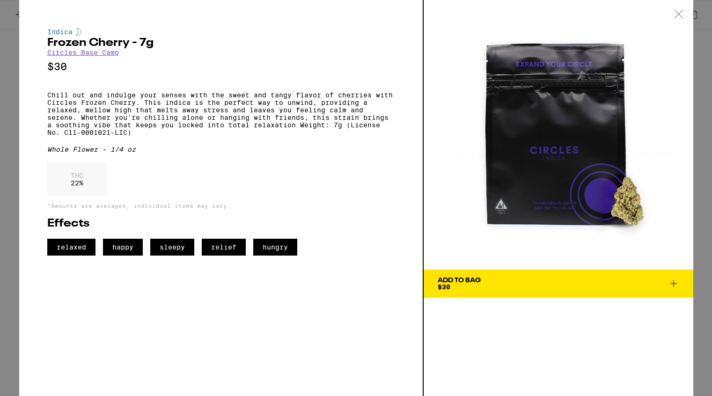
drag, startPoint x: 558, startPoint y: 138, endPoint x: 657, endPoint y: 1, distance: 168.1
click at [0, 0] on div "Indica Frozen Cherry - 7g Circles Base Camp $30 Chill out and indulge your sens…" at bounding box center [356, 198] width 712 height 396
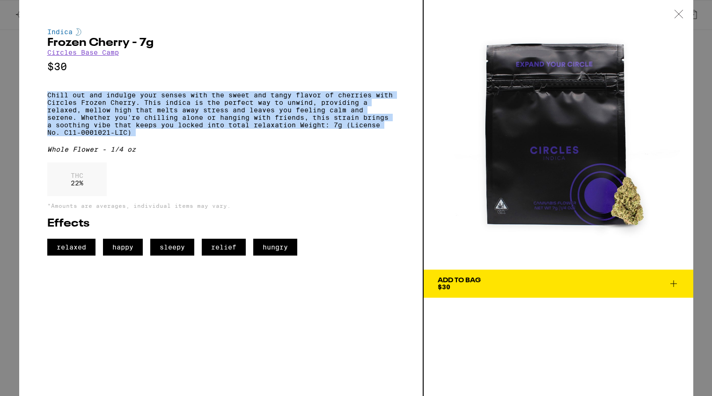
drag, startPoint x: 49, startPoint y: 98, endPoint x: 129, endPoint y: 147, distance: 93.8
click at [129, 147] on div "Indica Frozen Cherry - 7g Circles Base Camp $30 Chill out and indulge your sens…" at bounding box center [221, 142] width 348 height 228
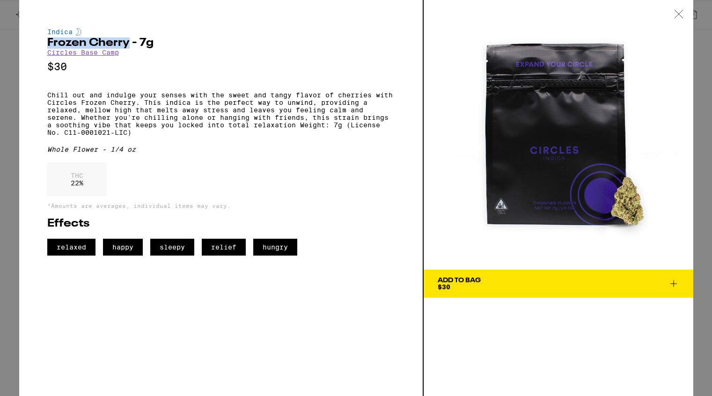
drag, startPoint x: 47, startPoint y: 44, endPoint x: 127, endPoint y: 45, distance: 80.6
click at [127, 45] on h2 "Frozen Cherry - 7g" at bounding box center [221, 42] width 348 height 11
click at [682, 13] on icon at bounding box center [679, 14] width 9 height 8
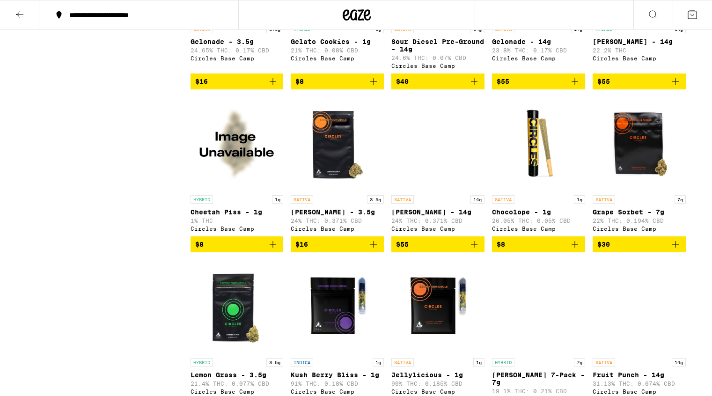
scroll to position [1717, 0]
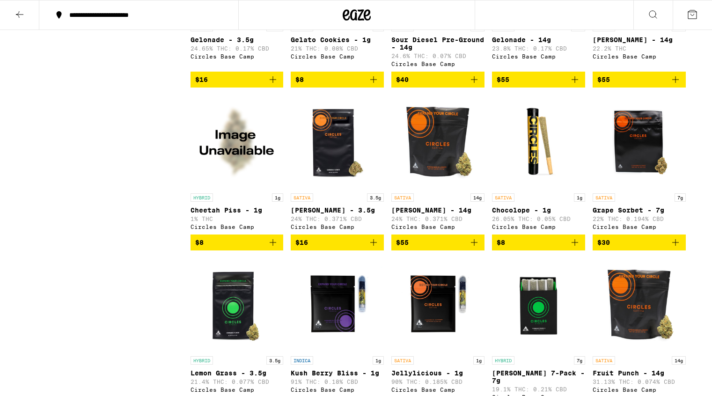
click at [639, 182] on img "Open page for Grape Sorbet - 7g from Circles Base Camp" at bounding box center [639, 142] width 93 height 94
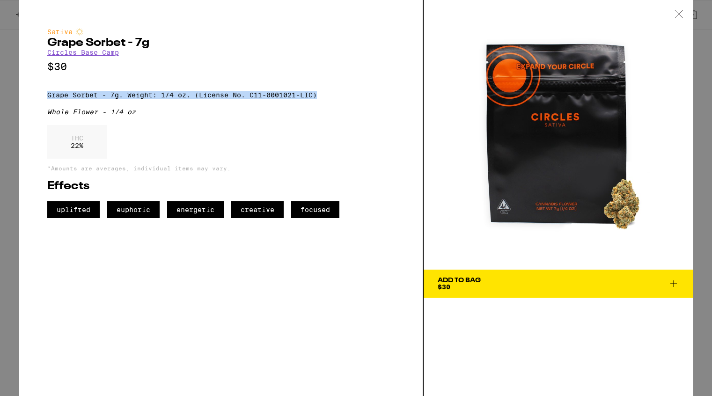
drag, startPoint x: 47, startPoint y: 100, endPoint x: 321, endPoint y: 103, distance: 274.0
click at [321, 99] on p "Grape Sorbet - 7g. Weight: 1/4 oz. (License No. C11-0001021-LIC)" at bounding box center [221, 94] width 348 height 7
click at [44, 97] on div "Sativa Grape Sorbet - 7g Circles Base Camp $30 Grape Sorbet - 7g. Weight: 1/4 o…" at bounding box center [221, 198] width 405 height 396
drag, startPoint x: 47, startPoint y: 98, endPoint x: 98, endPoint y: 102, distance: 50.8
click at [98, 99] on p "Grape Sorbet - 7g. Weight: 1/4 oz. (License No. C11-0001021-LIC)" at bounding box center [221, 94] width 348 height 7
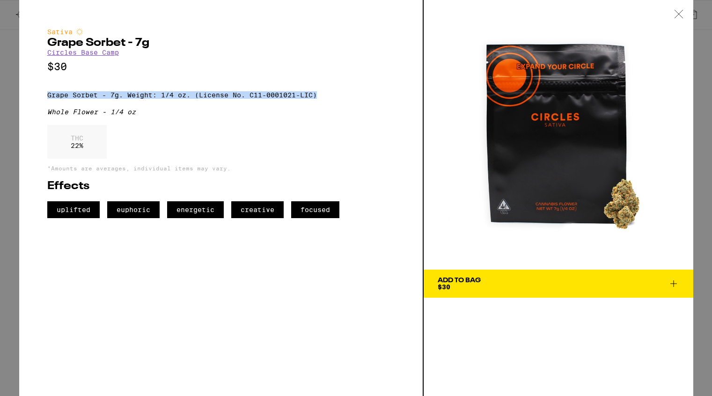
click at [317, 99] on p "Grape Sorbet - 7g. Weight: 1/4 oz. (License No. C11-0001021-LIC)" at bounding box center [221, 94] width 348 height 7
